Goal: Transaction & Acquisition: Subscribe to service/newsletter

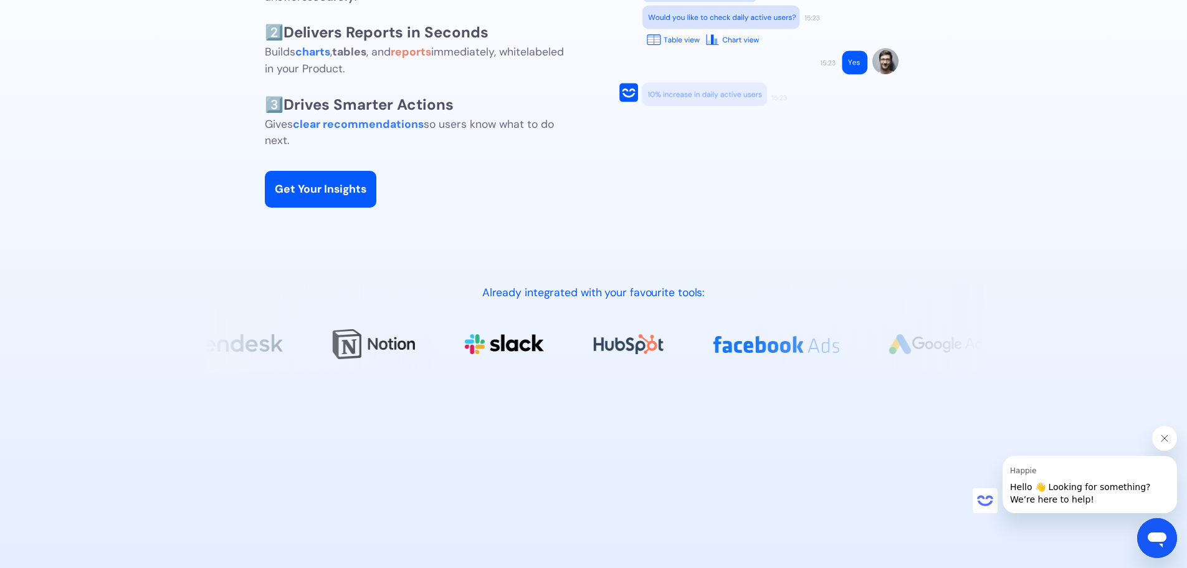
scroll to position [1433, 0]
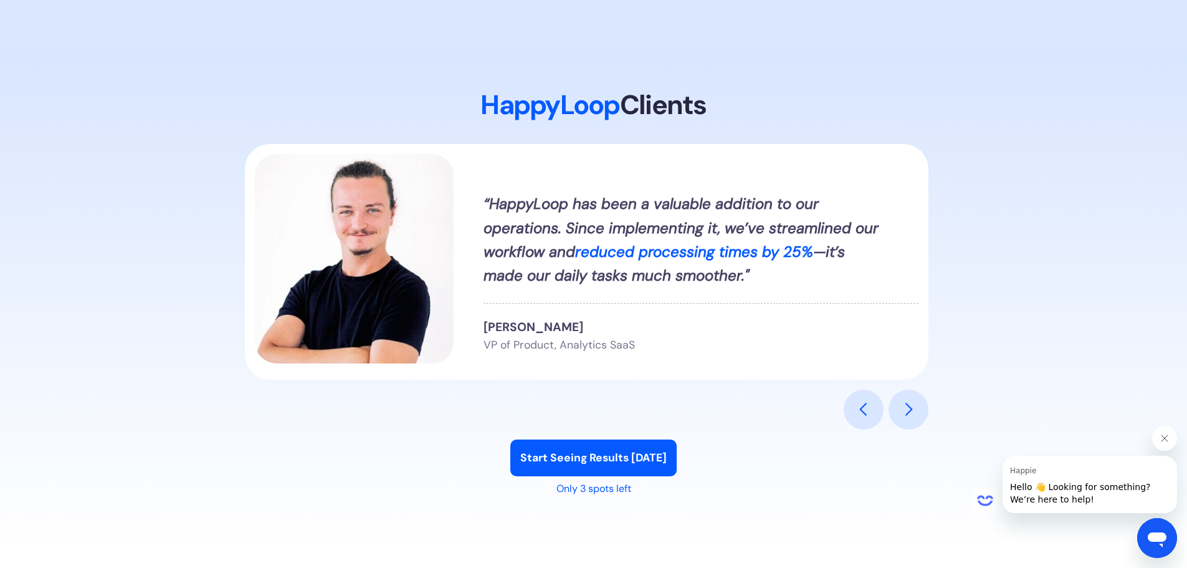
click at [909, 386] on div "“HappyLoop has been a valuable addition to our operations. Since implementing i…" at bounding box center [594, 286] width 698 height 285
click at [924, 399] on div "next slide" at bounding box center [908, 409] width 40 height 40
click at [915, 412] on div "next slide" at bounding box center [908, 409] width 15 height 15
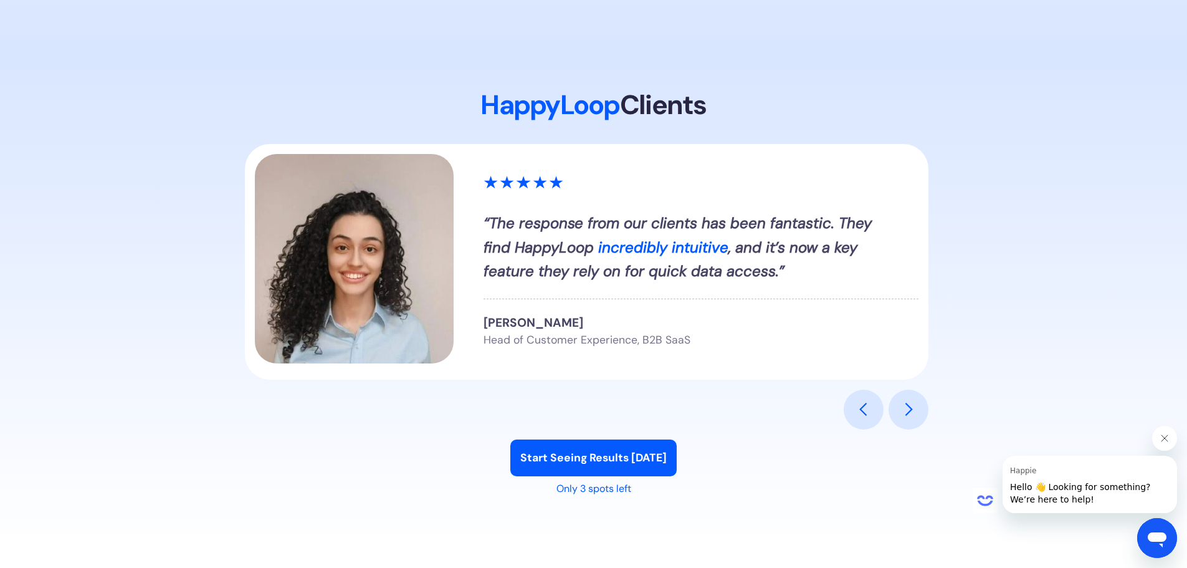
click at [880, 407] on div "previous slide" at bounding box center [863, 409] width 40 height 40
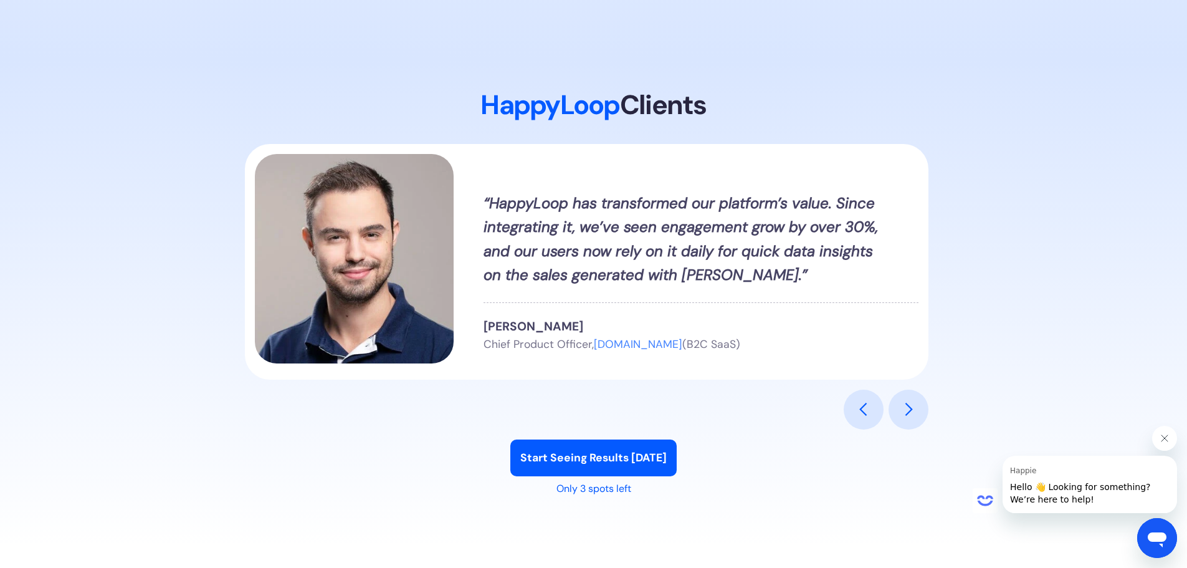
click at [587, 318] on div "[PERSON_NAME] ‍ Chief Product Officer, [DOMAIN_NAME] (B2C SaaS)" at bounding box center [700, 336] width 435 height 36
click at [619, 346] on span "[DOMAIN_NAME]" at bounding box center [638, 344] width 88 height 14
click at [894, 398] on div "next slide" at bounding box center [908, 409] width 40 height 40
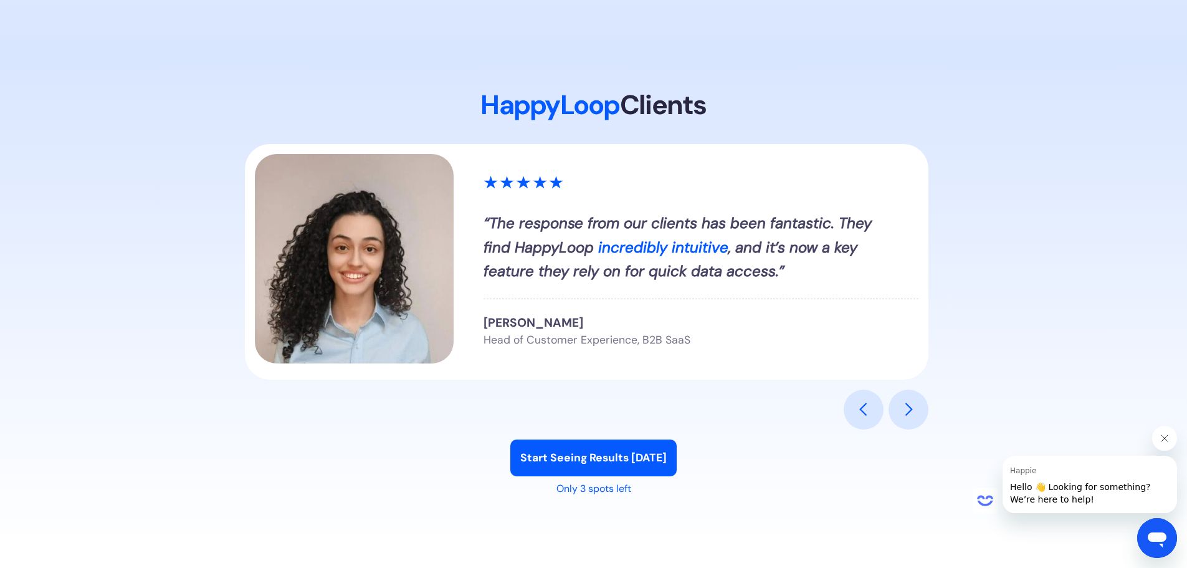
click at [589, 322] on div "[PERSON_NAME] Head of Customer Experience, B2B SaaS" at bounding box center [700, 331] width 435 height 34
copy strong "[PERSON_NAME]"
click at [497, 343] on span "Head of Customer Experience, B2B SaaS" at bounding box center [586, 340] width 207 height 14
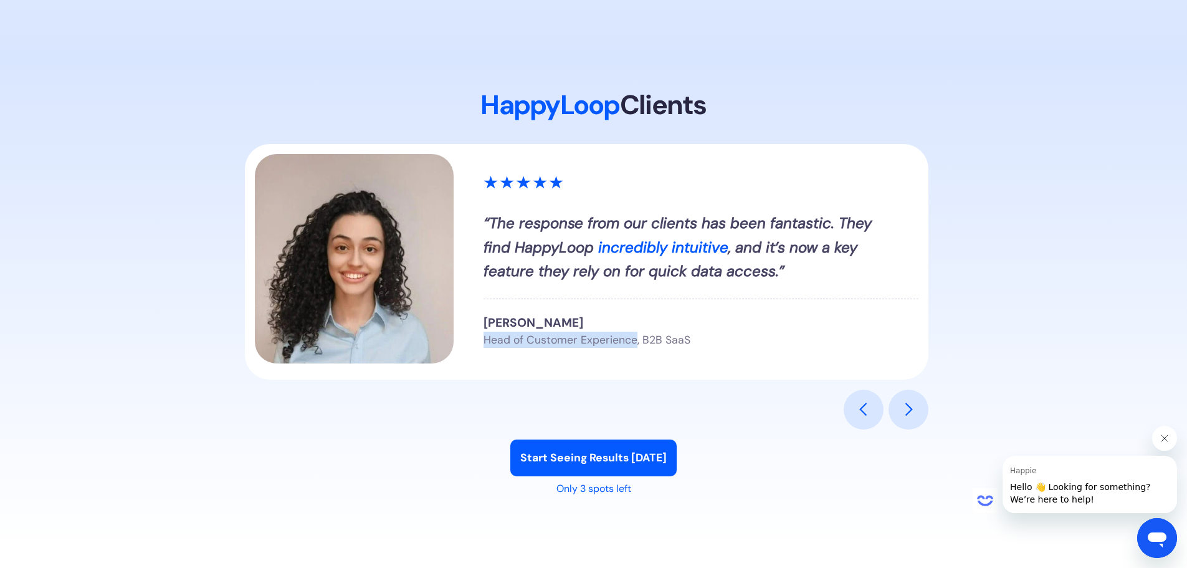
drag, startPoint x: 497, startPoint y: 343, endPoint x: 628, endPoint y: 351, distance: 131.7
click at [628, 351] on div "“ The response from our clients has been fantastic. They find HappyLoop incredi…" at bounding box center [587, 261] width 684 height 235
copy span "Head of Customer Experience"
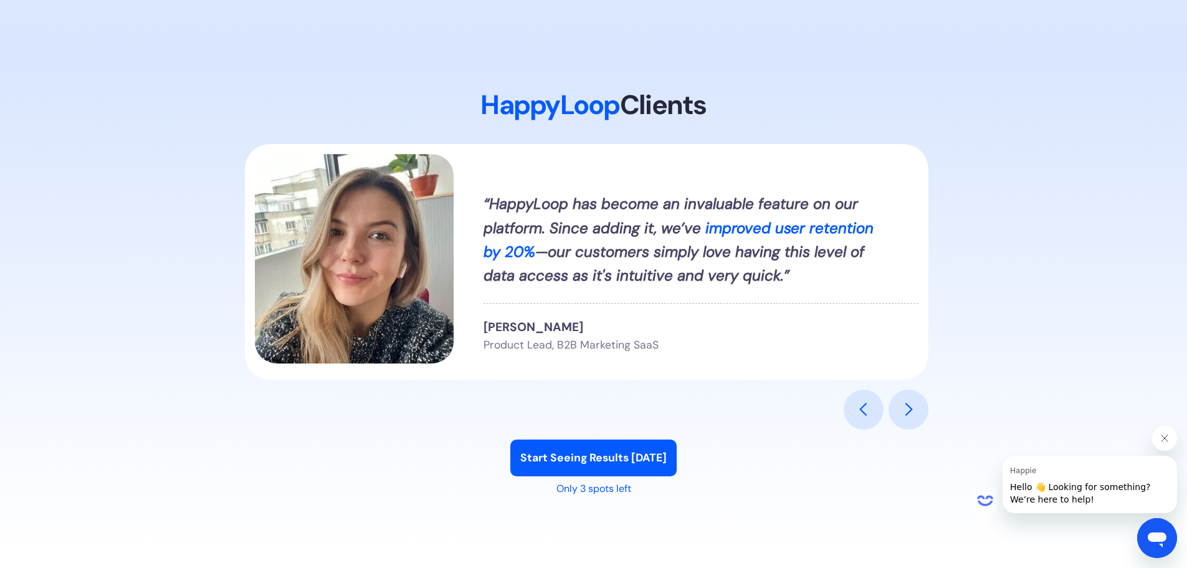
click at [901, 405] on div "next slide" at bounding box center [908, 409] width 15 height 15
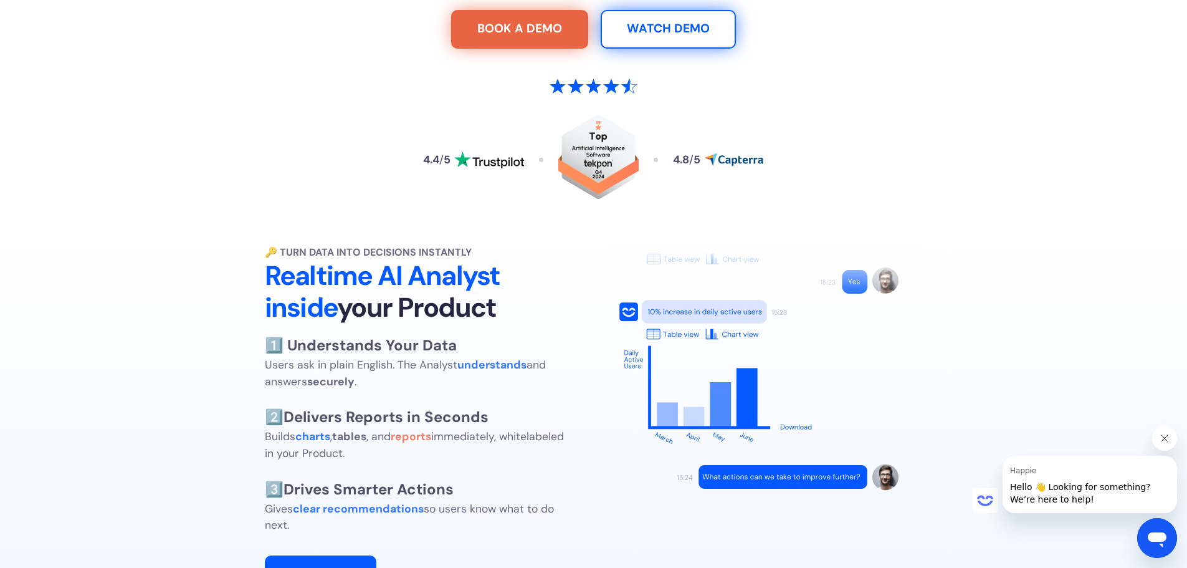
scroll to position [0, 0]
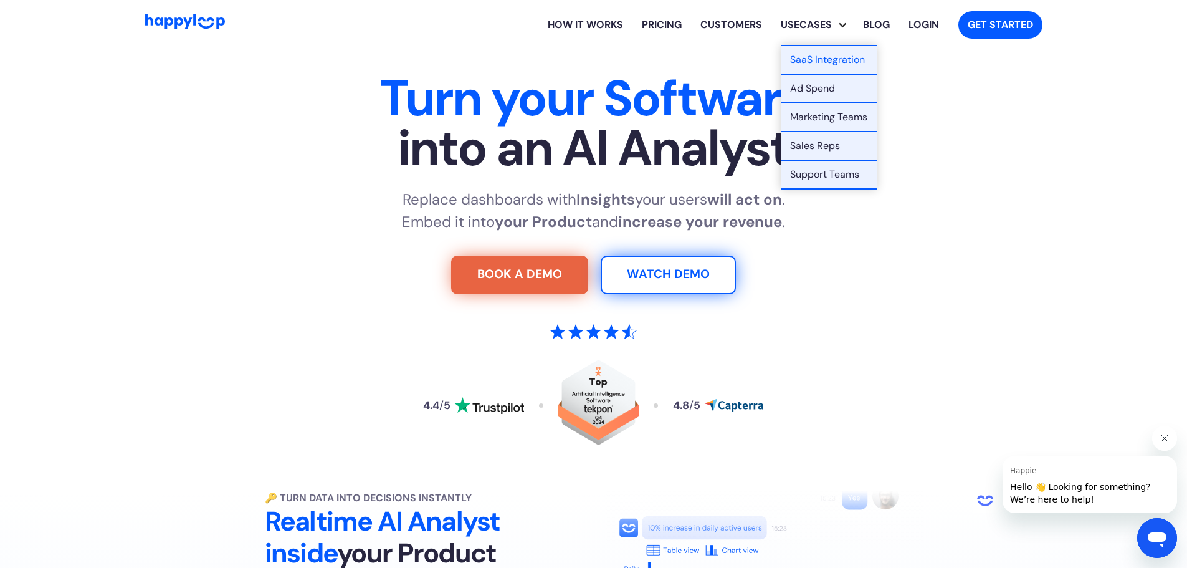
click at [651, 27] on link "Pricing" at bounding box center [661, 25] width 59 height 40
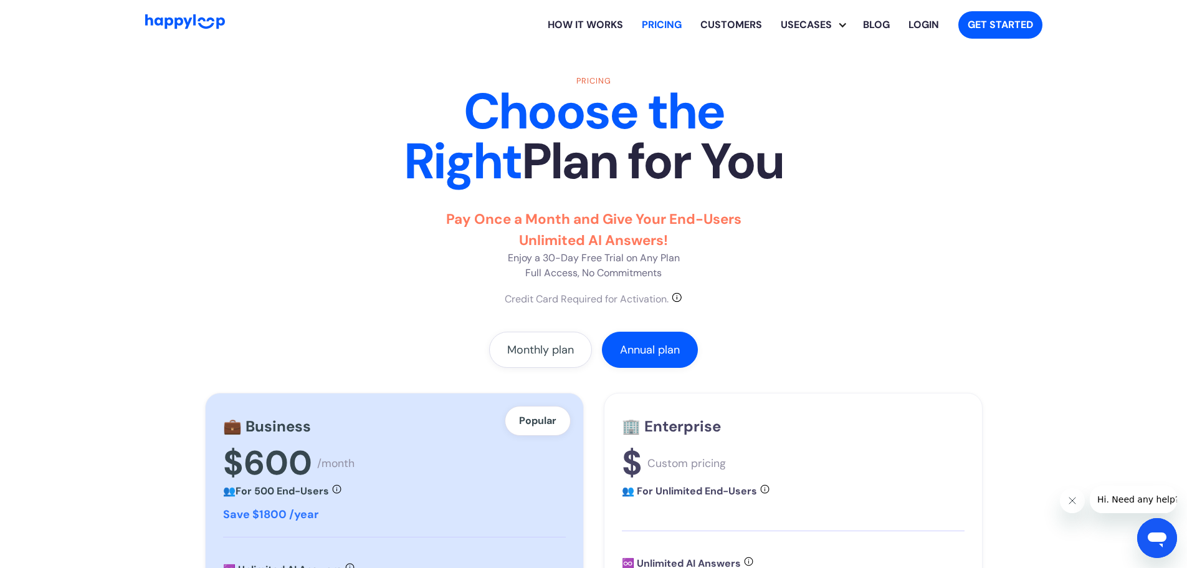
click at [511, 206] on div "Pricing Choose the Right Plan for You Pay Once a Month and Give Your End-Users …" at bounding box center [593, 191] width 777 height 232
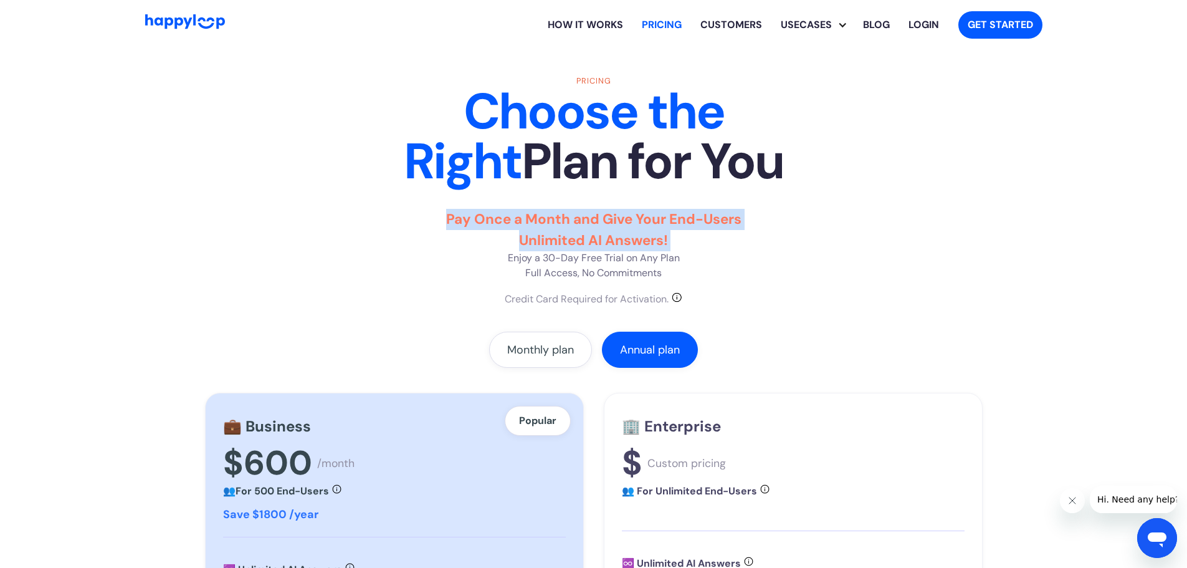
click at [511, 206] on div "Pricing Choose the Right Plan for You Pay Once a Month and Give Your End-Users …" at bounding box center [593, 191] width 777 height 232
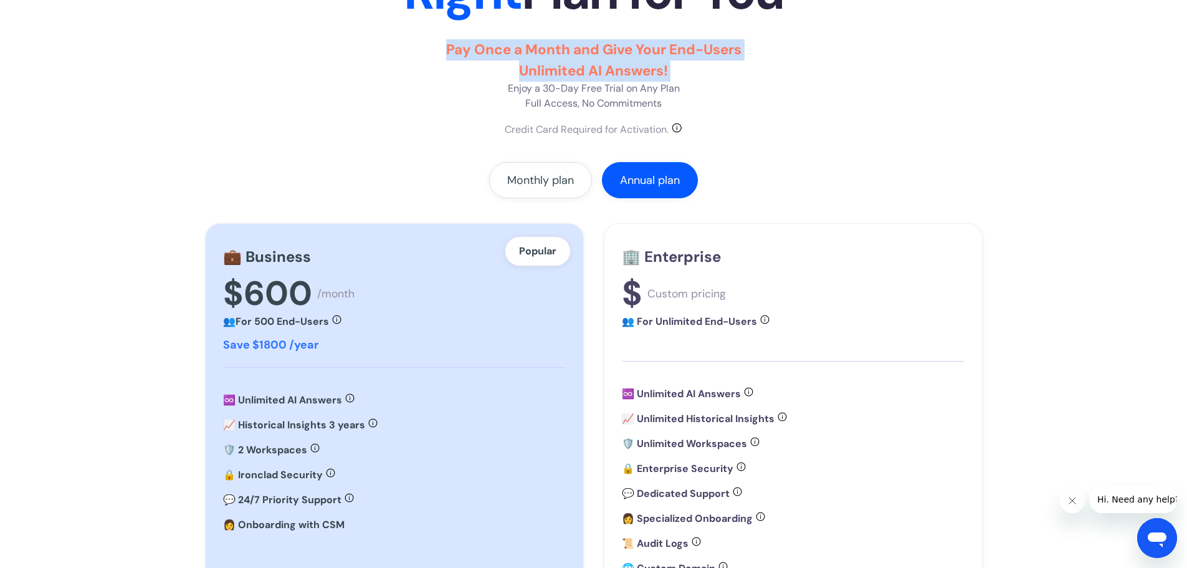
scroll to position [187, 0]
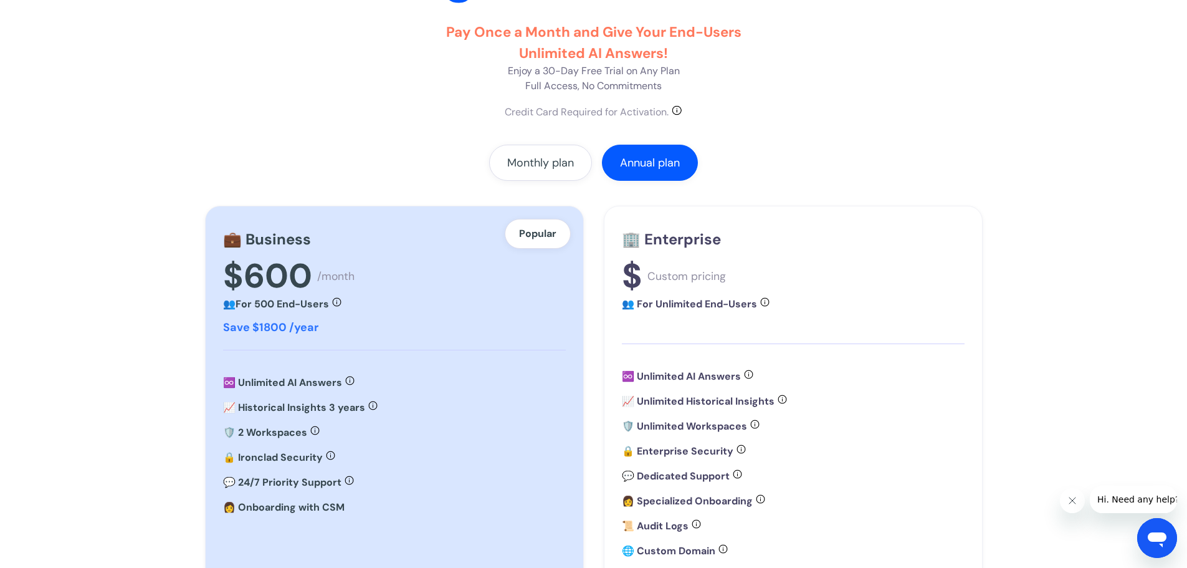
click at [520, 121] on div "Pricing Choose the Right Plan for You Pay Once a Month and Give Your End-Users …" at bounding box center [593, 297] width 777 height 819
click at [539, 160] on div "Monthly plan" at bounding box center [540, 162] width 67 height 12
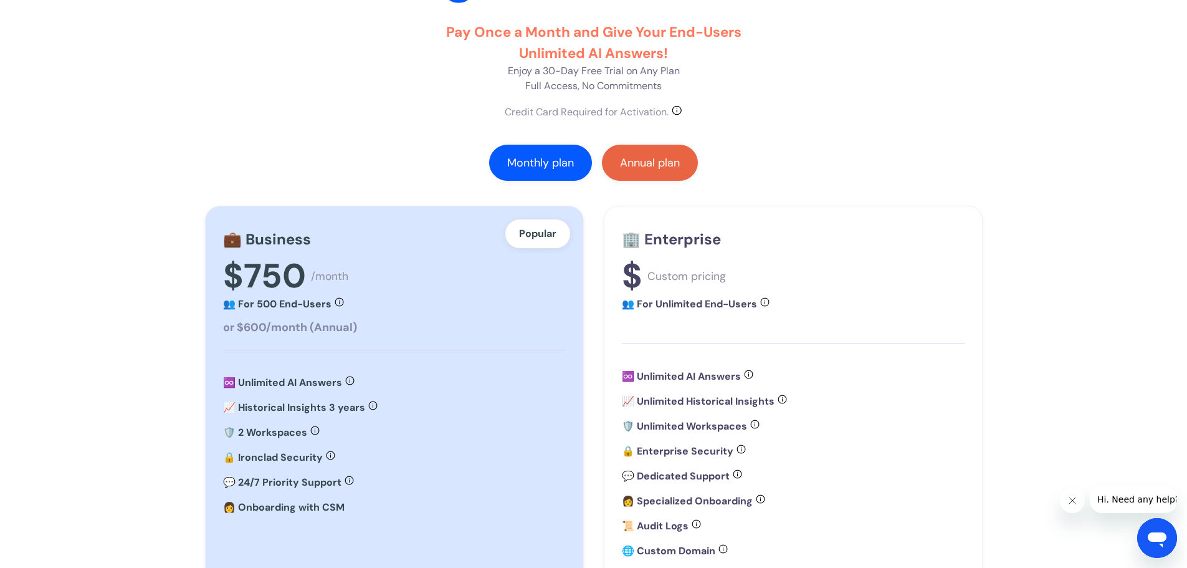
click at [631, 164] on div "Annual plan" at bounding box center [650, 162] width 60 height 12
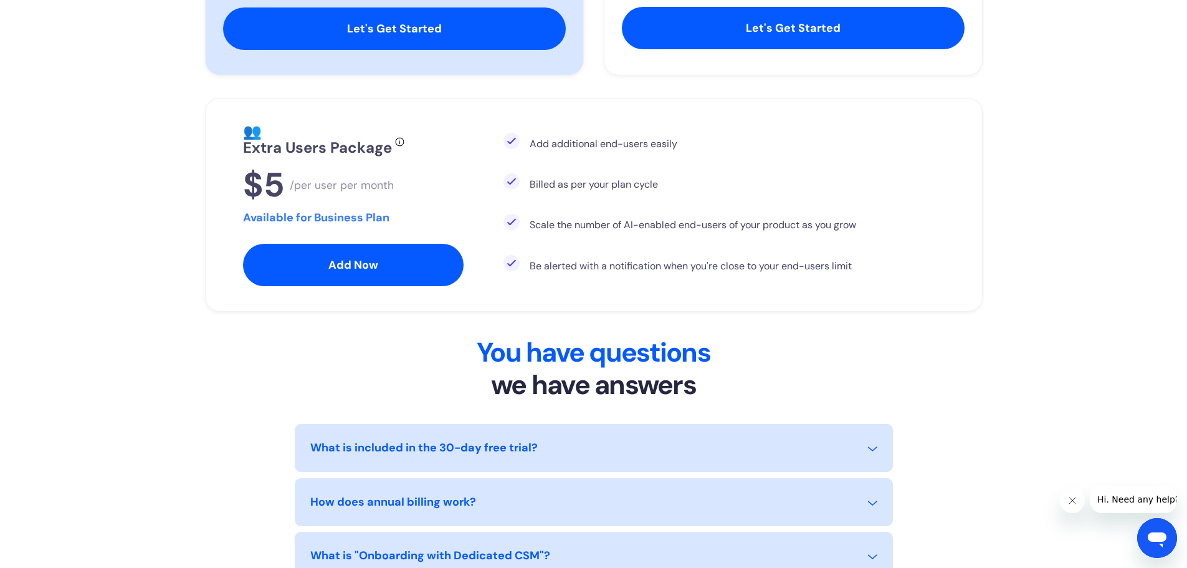
scroll to position [748, 0]
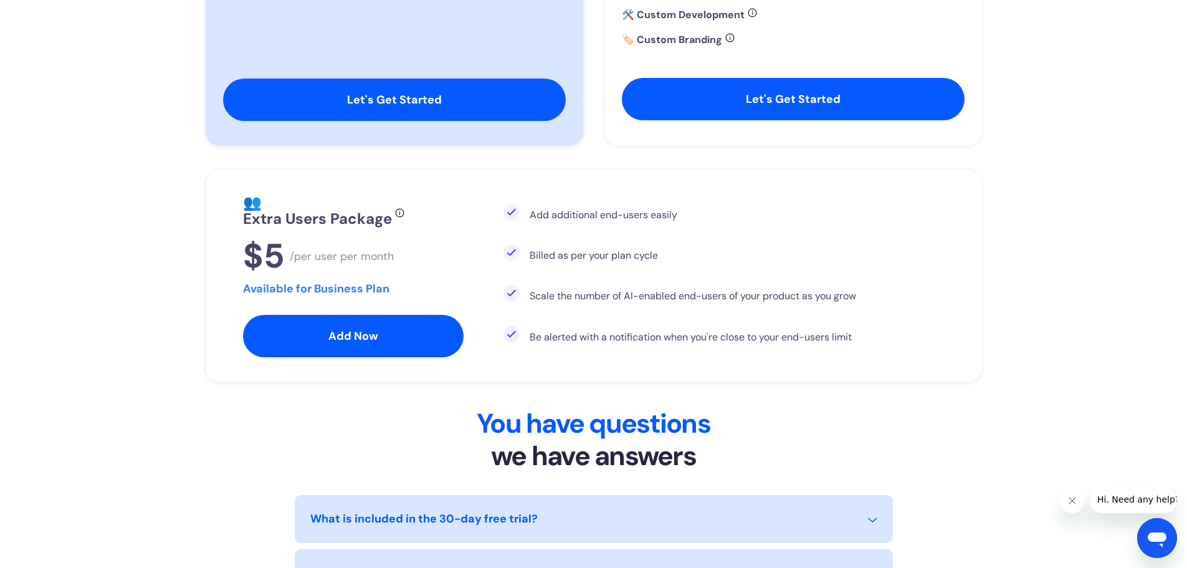
click at [450, 245] on div "$5 /per user per month" at bounding box center [353, 255] width 221 height 41
